Goal: Transaction & Acquisition: Subscribe to service/newsletter

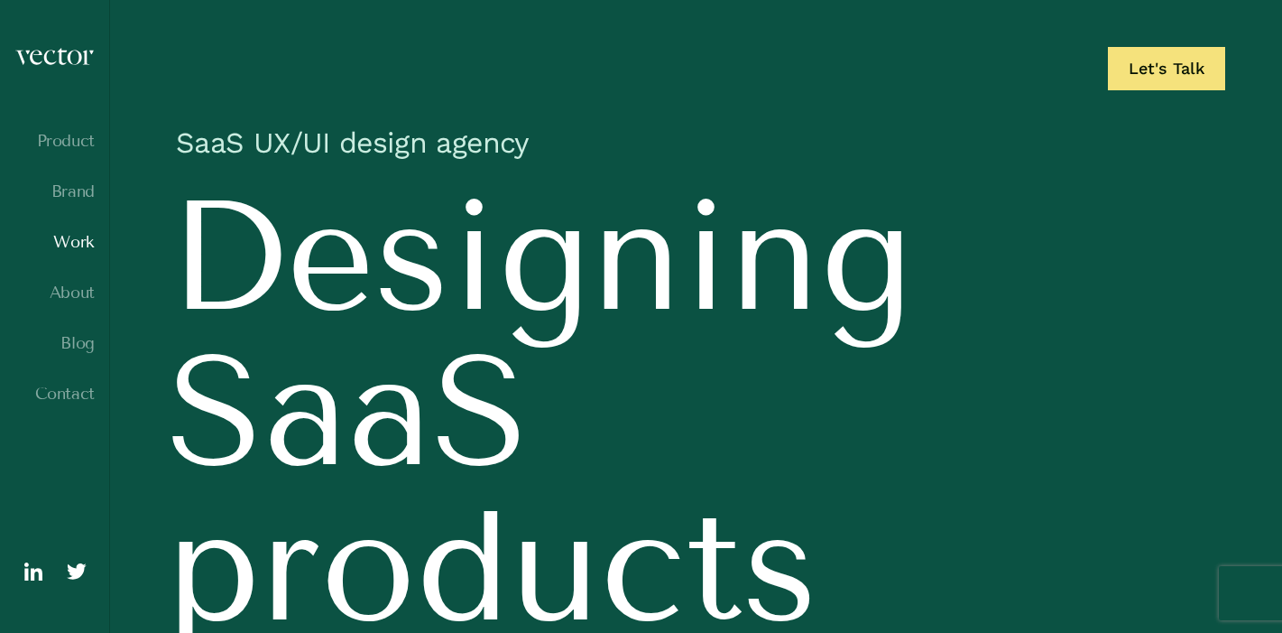
click at [82, 244] on link "Work" at bounding box center [54, 242] width 80 height 18
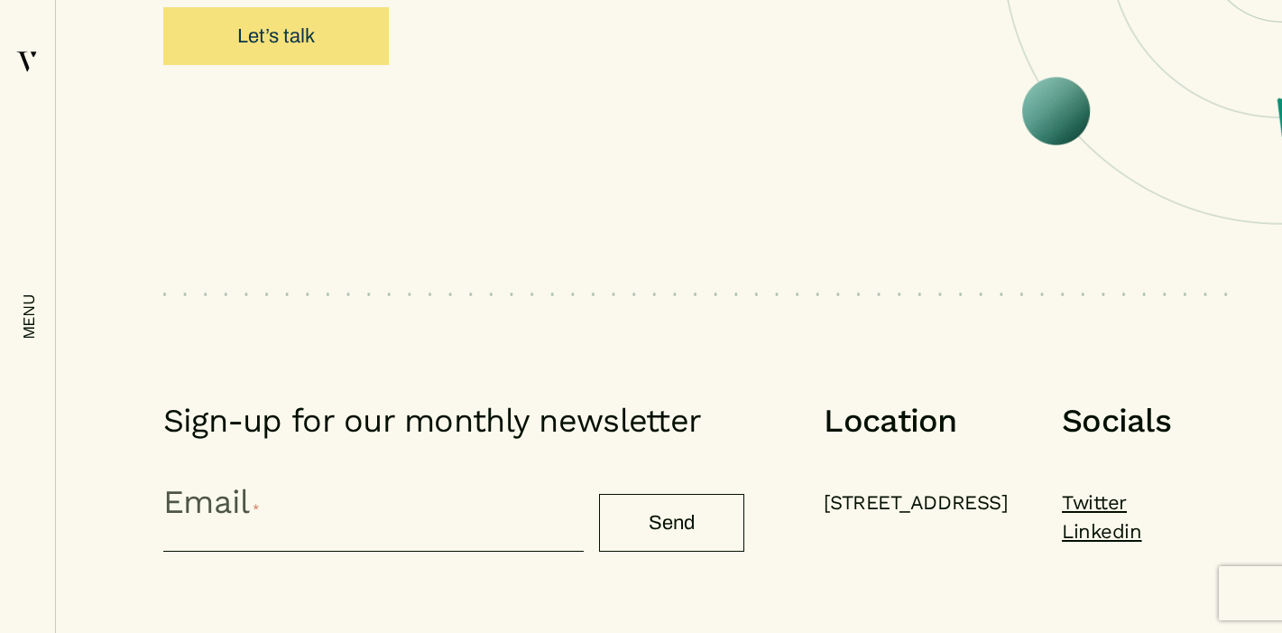
scroll to position [8554, 0]
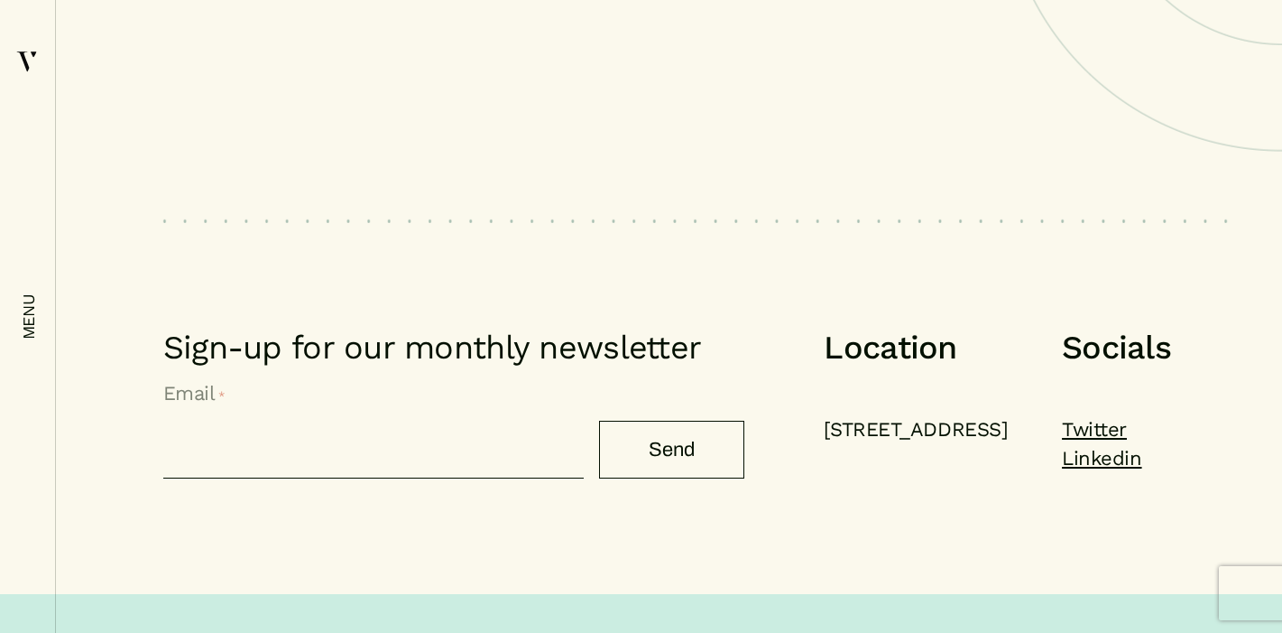
click at [236, 403] on input "Email *" at bounding box center [373, 440] width 421 height 75
click at [431, 219] on div "Sign-up for our monthly newsletter " * " indicates required fields Company This…" at bounding box center [695, 355] width 1065 height 273
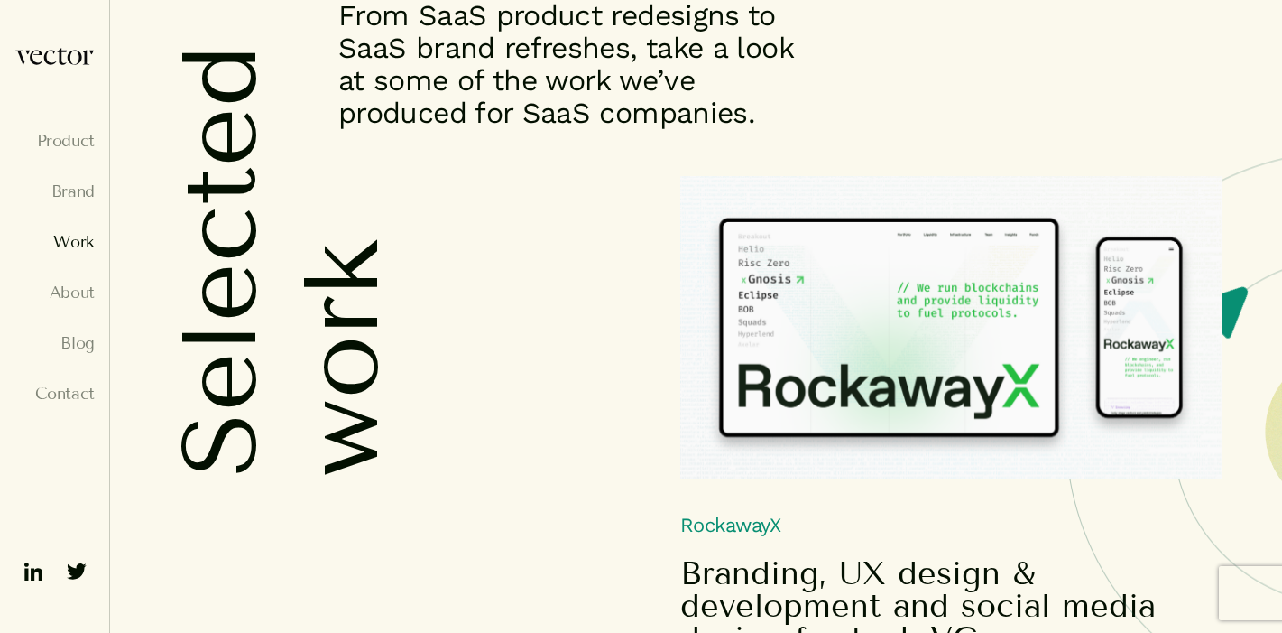
scroll to position [0, 0]
